Goal: Transaction & Acquisition: Purchase product/service

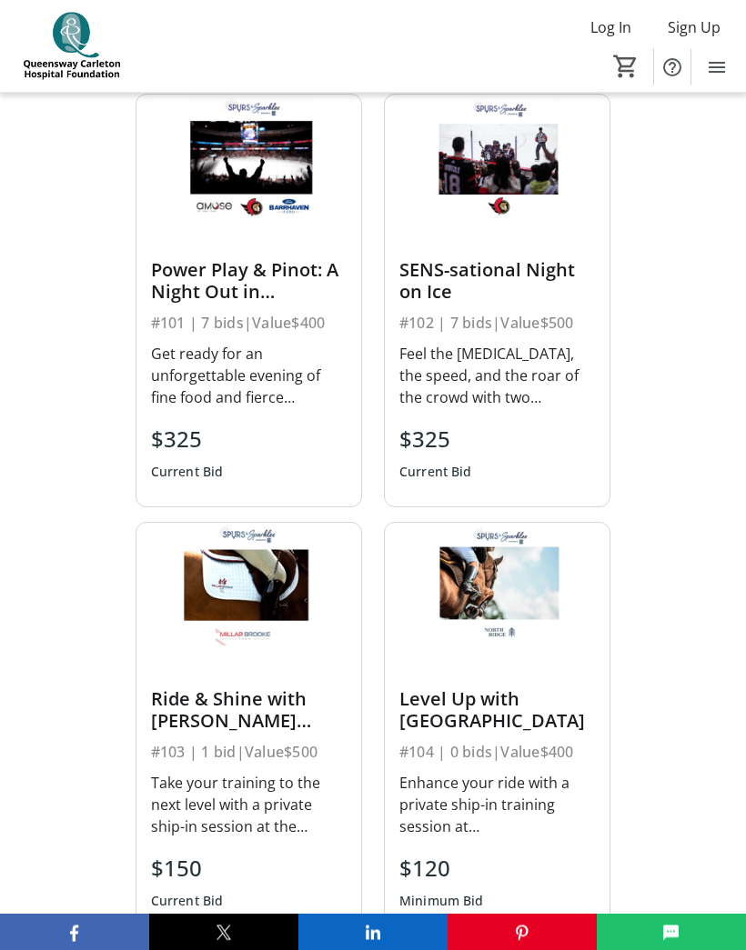
scroll to position [817, 0]
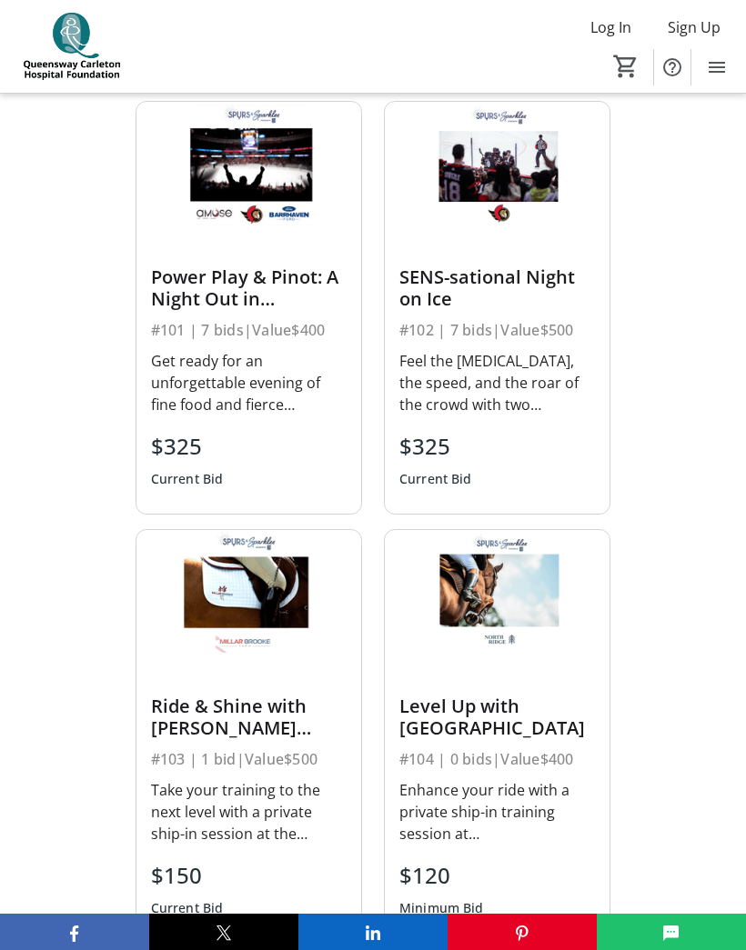
click at [494, 291] on div "SENS-sational Night on Ice" at bounding box center [496, 288] width 195 height 44
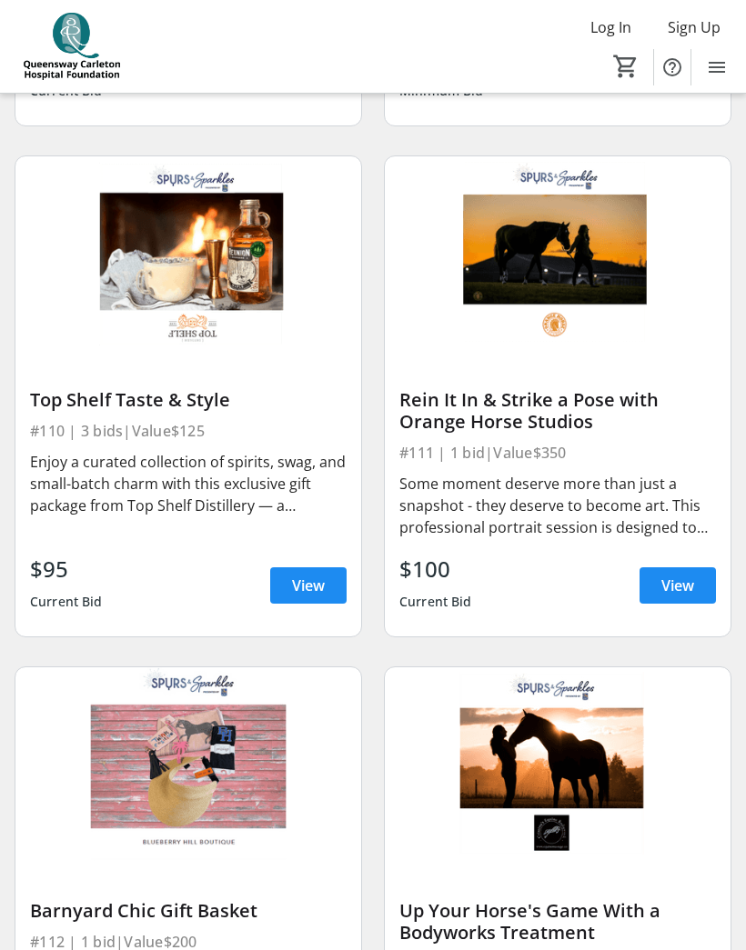
scroll to position [2193, 0]
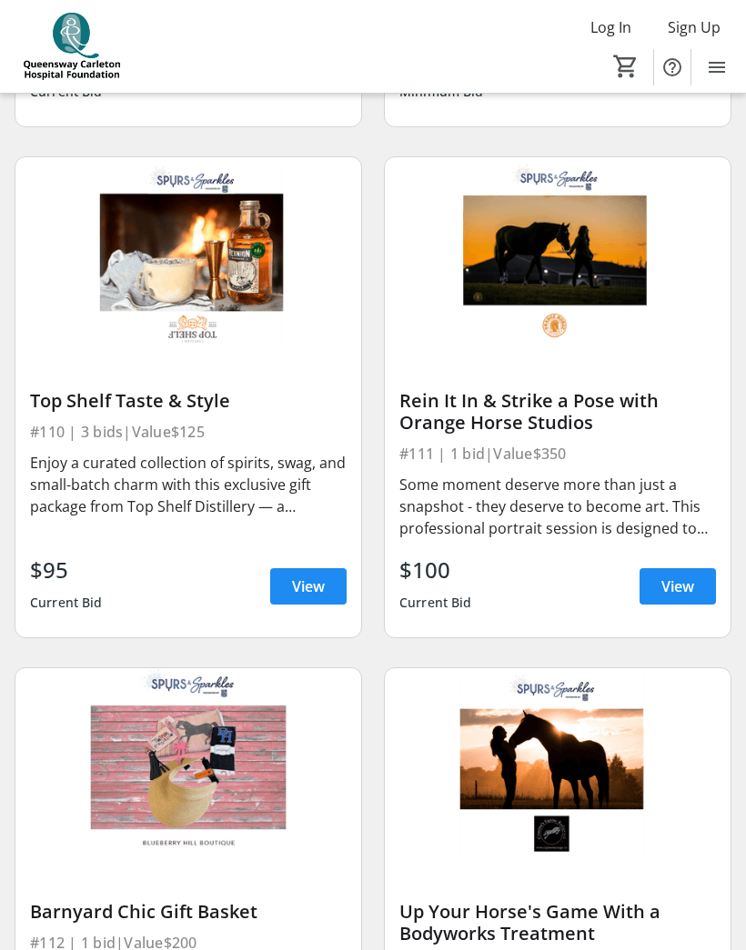
click at [678, 584] on span "View" at bounding box center [677, 587] width 33 height 22
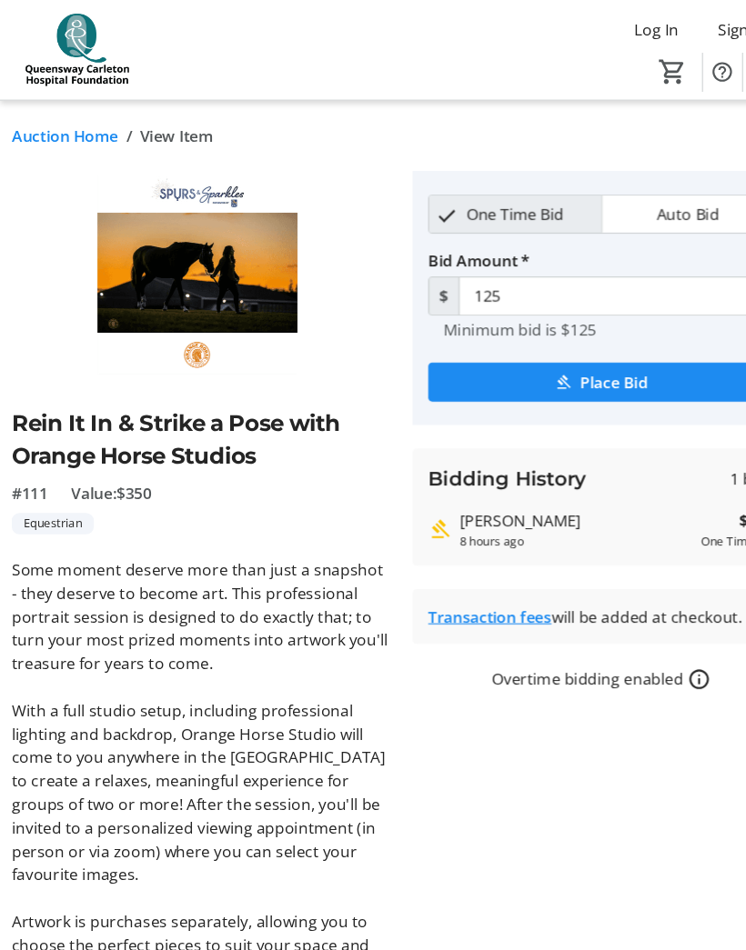
click at [78, 132] on link "Auction Home" at bounding box center [60, 126] width 99 height 22
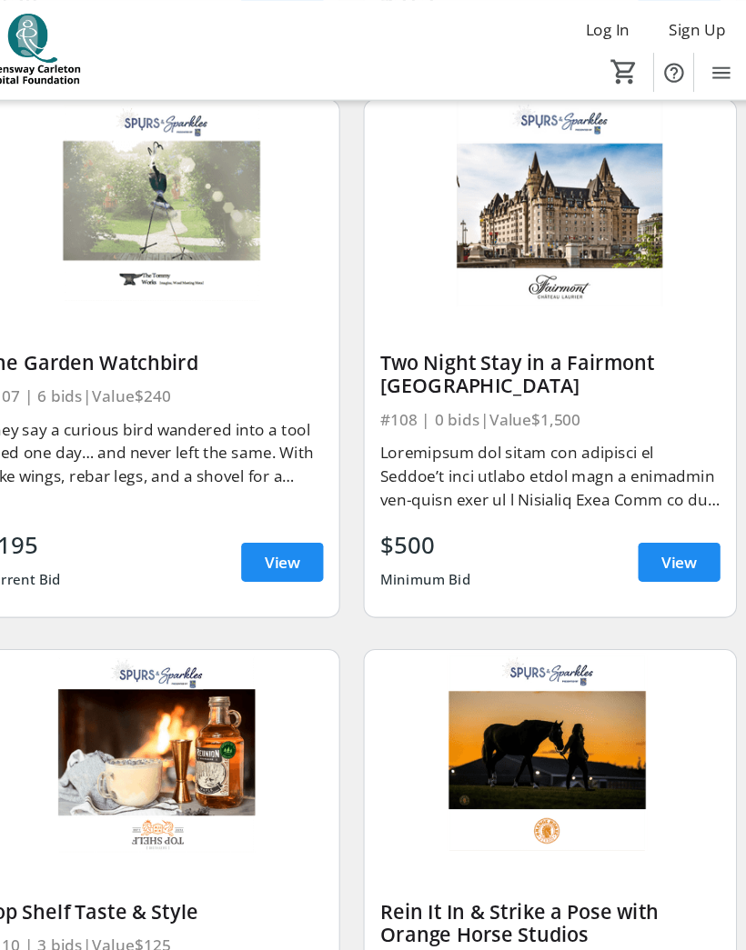
scroll to position [1746, 0]
click at [661, 517] on span "View" at bounding box center [677, 523] width 33 height 22
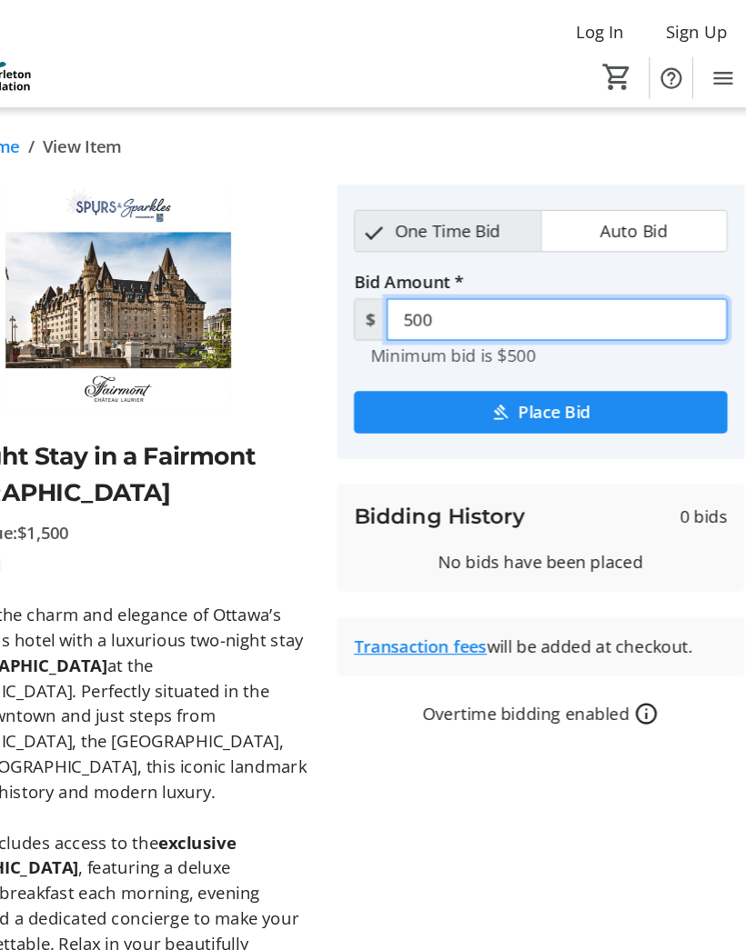
click at [426, 278] on input "500" at bounding box center [573, 275] width 294 height 36
type input "5"
type input "750.00"
click at [452, 280] on input "750.00" at bounding box center [573, 275] width 294 height 36
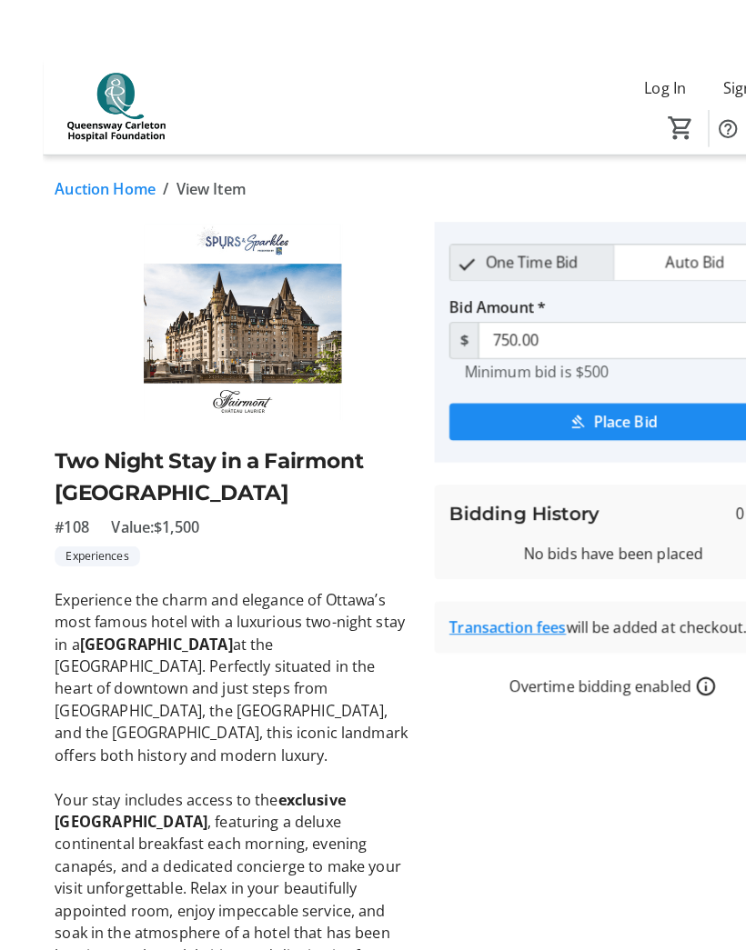
click at [95, 137] on link "Auction Home" at bounding box center [60, 126] width 99 height 22
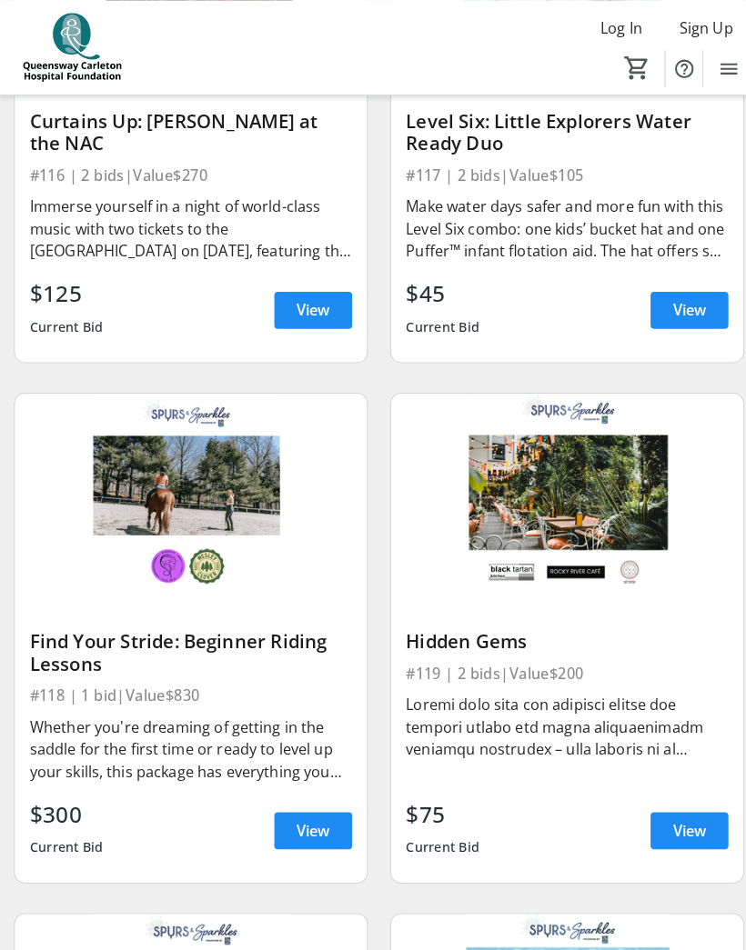
scroll to position [3770, 0]
